Goal: Check status: Check status

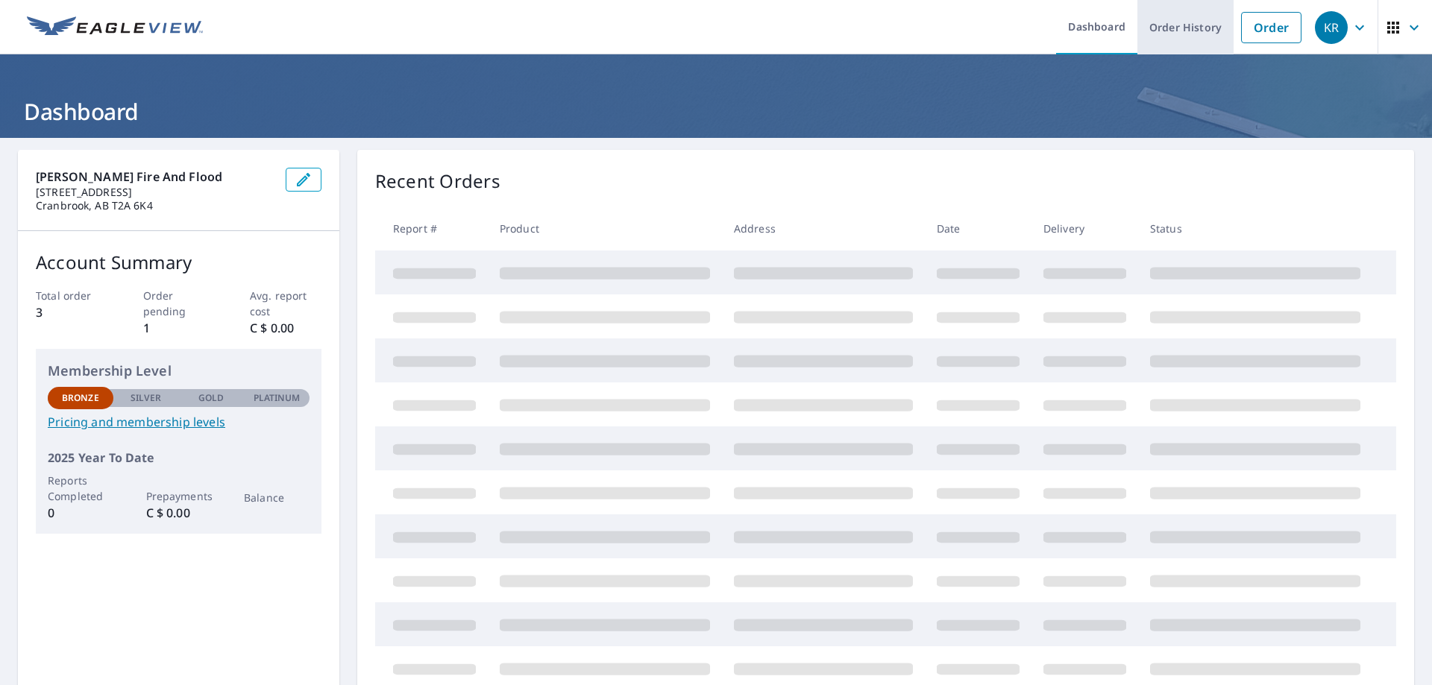
click at [1173, 34] on link "Order History" at bounding box center [1185, 27] width 96 height 54
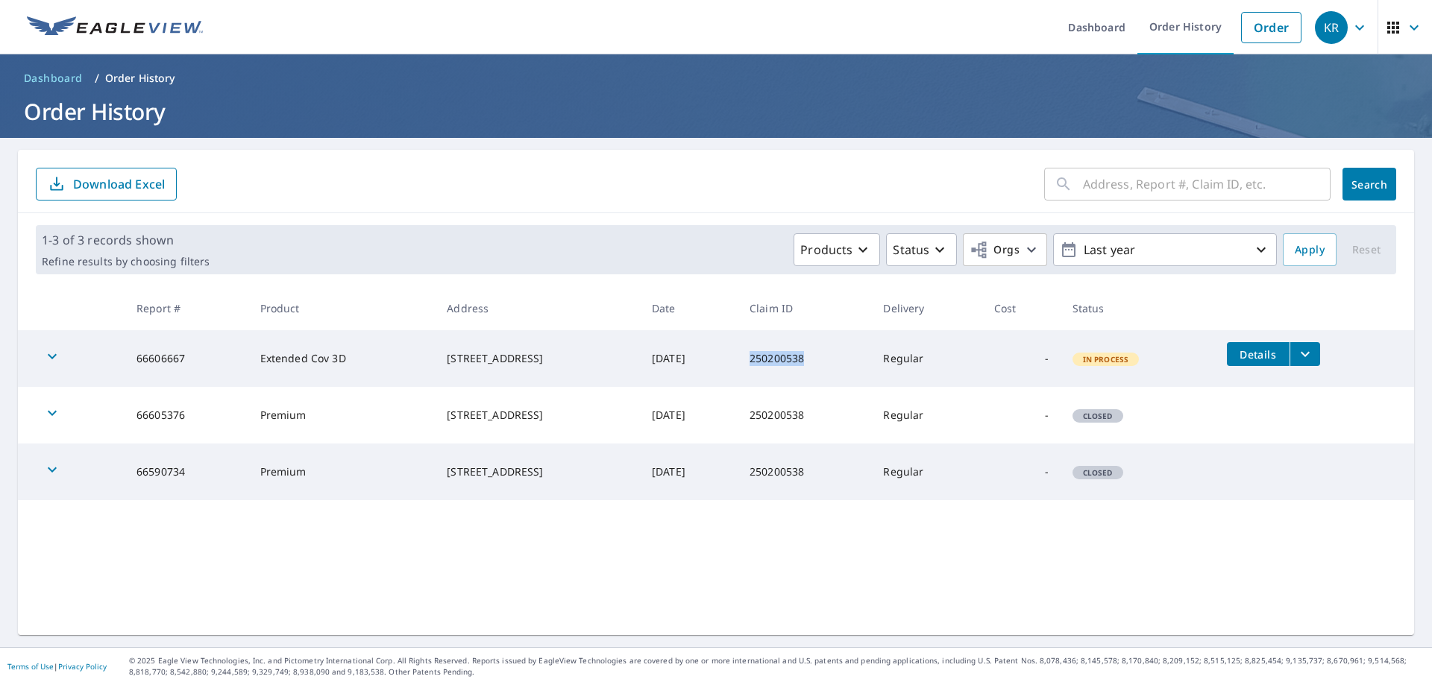
drag, startPoint x: 785, startPoint y: 357, endPoint x: 862, endPoint y: 354, distance: 76.1
click at [862, 354] on td "250200538" at bounding box center [805, 358] width 134 height 57
copy td "250200538"
drag, startPoint x: 420, startPoint y: 350, endPoint x: 500, endPoint y: 339, distance: 80.6
click at [500, 339] on td "[STREET_ADDRESS]" at bounding box center [537, 358] width 205 height 57
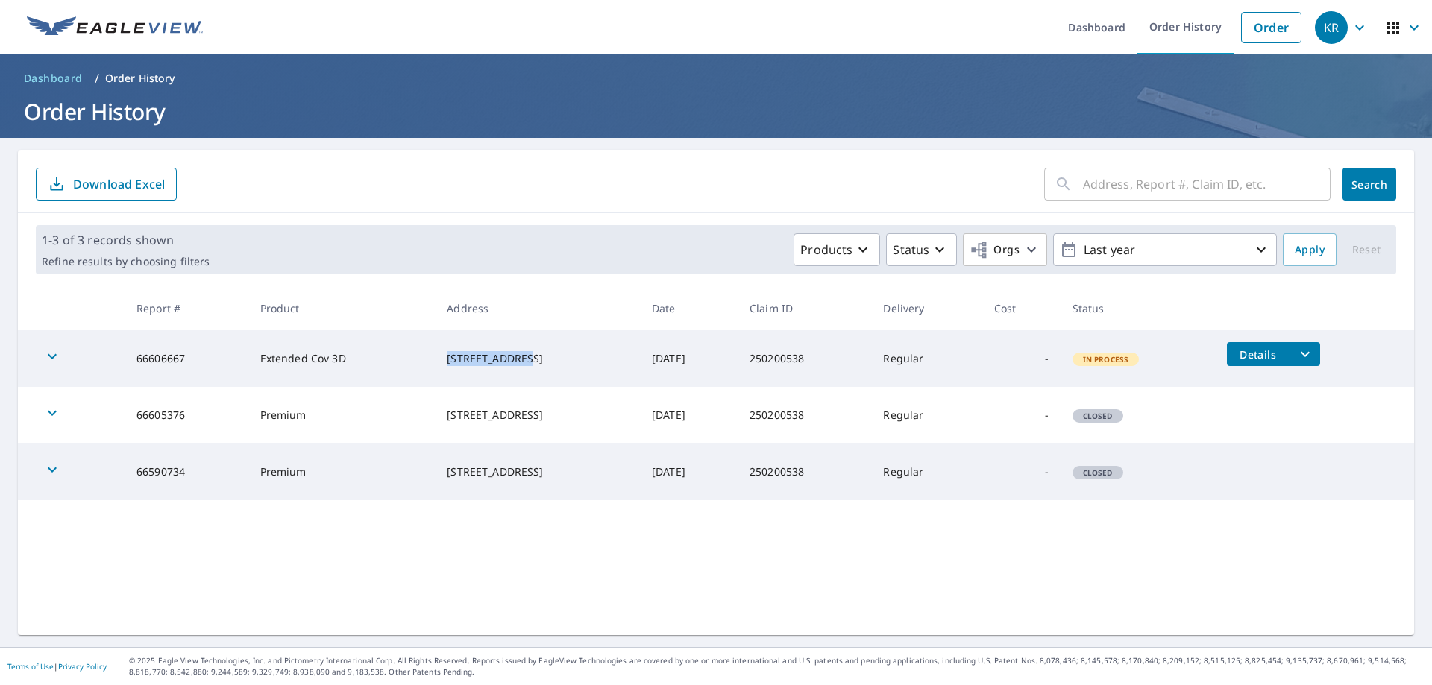
copy div "[STREET_ADDRESS]"
click at [1351, 25] on icon "button" at bounding box center [1360, 28] width 18 height 18
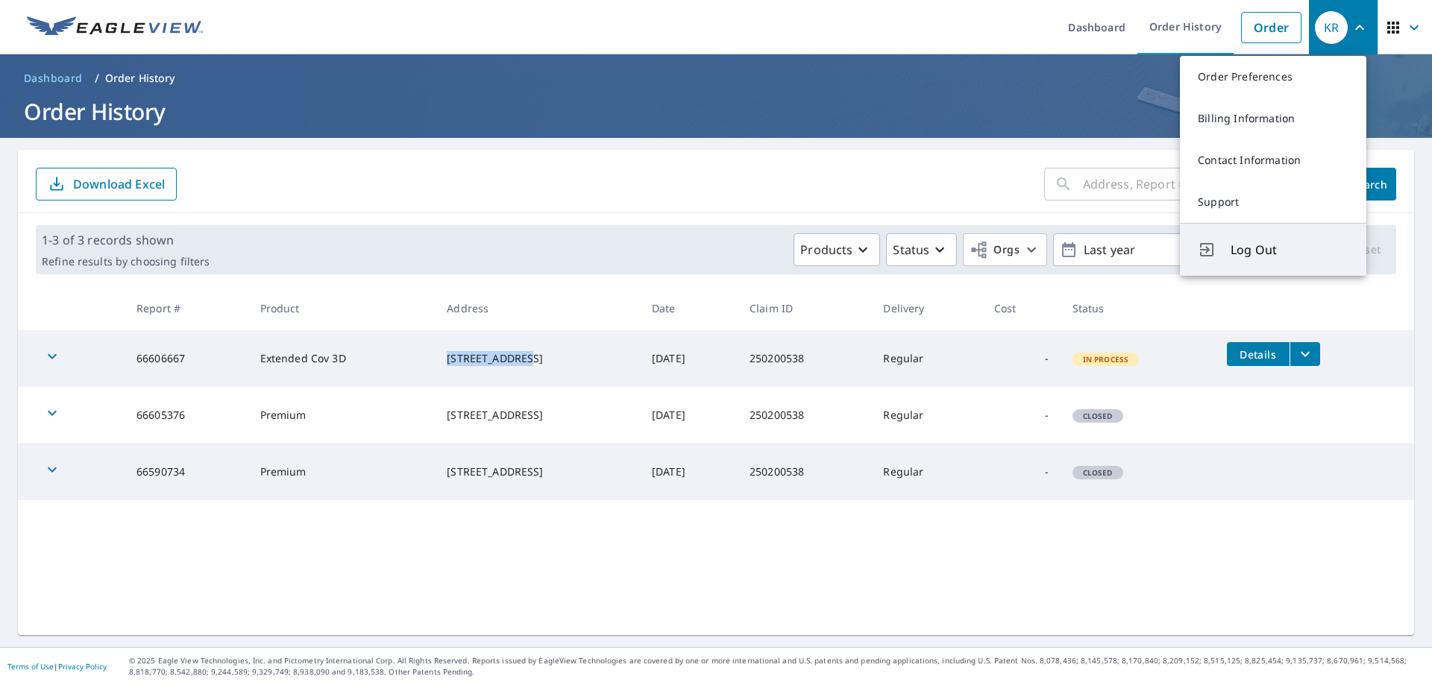
click at [1238, 247] on span "Log Out" at bounding box center [1290, 250] width 118 height 18
